Goal: Task Accomplishment & Management: Manage account settings

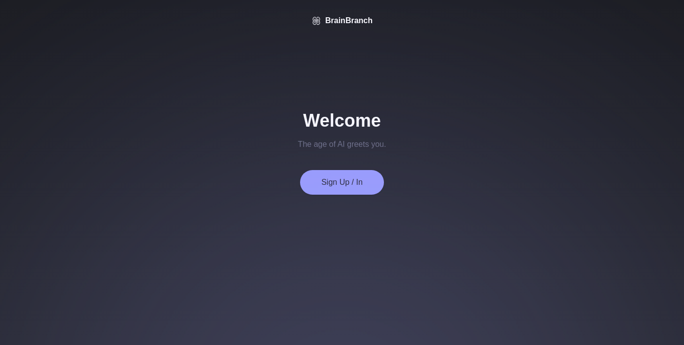
click at [321, 149] on div "The age of AI greets you." at bounding box center [342, 145] width 88 height 12
click at [323, 180] on button "Sign Up / In" at bounding box center [342, 182] width 84 height 25
